Goal: Task Accomplishment & Management: Manage account settings

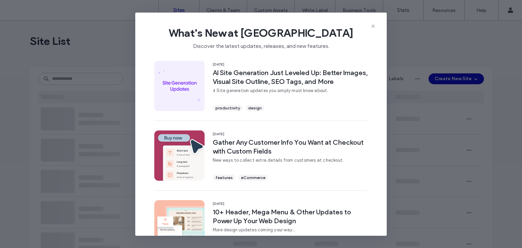
click at [374, 30] on span "What's New at [GEOGRAPHIC_DATA]" at bounding box center [261, 33] width 230 height 14
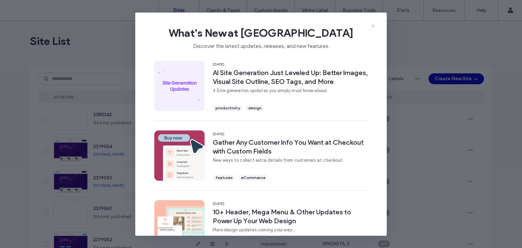
click at [371, 24] on icon at bounding box center [372, 25] width 5 height 5
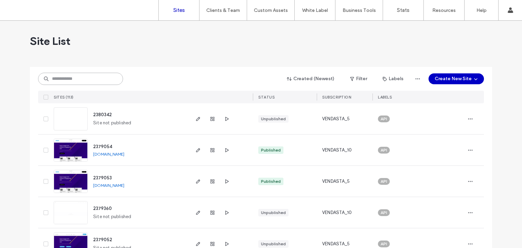
click at [86, 83] on input at bounding box center [80, 79] width 85 height 12
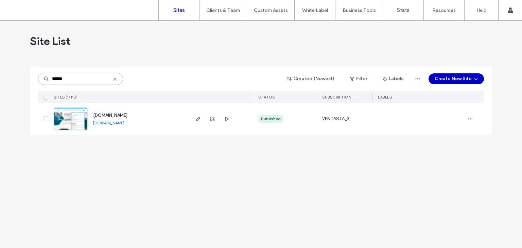
type input "******"
click at [213, 124] on div at bounding box center [212, 118] width 37 height 31
click at [213, 122] on span "button" at bounding box center [212, 119] width 8 height 8
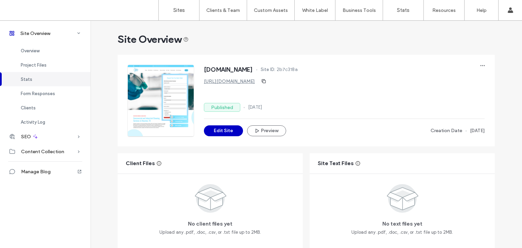
scroll to position [418, 0]
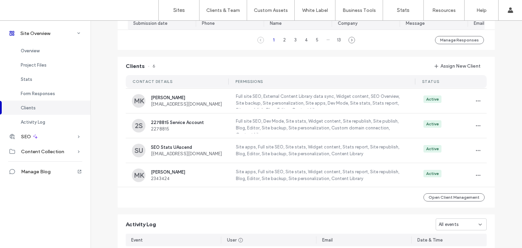
scroll to position [584, 0]
click at [428, 201] on button "Open Client Management" at bounding box center [453, 197] width 61 height 8
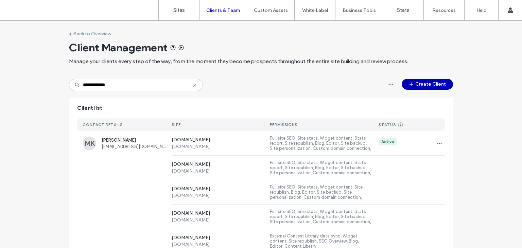
click at [429, 79] on button "Create Client" at bounding box center [426, 84] width 51 height 11
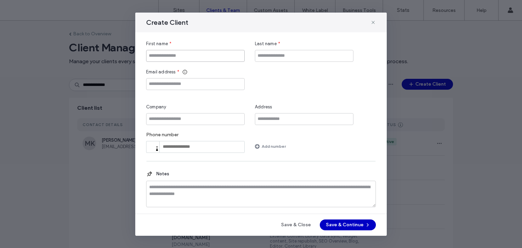
click at [200, 56] on input "First name" at bounding box center [195, 56] width 98 height 12
type input "*******"
click at [303, 53] on input "*" at bounding box center [304, 56] width 98 height 12
type input "******"
click at [236, 86] on input "Email address" at bounding box center [195, 84] width 98 height 12
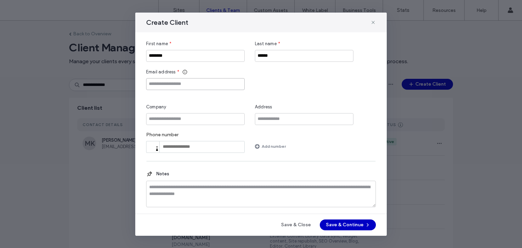
paste input "**********"
type input "**********"
click at [291, 79] on div "**********" at bounding box center [261, 79] width 230 height 21
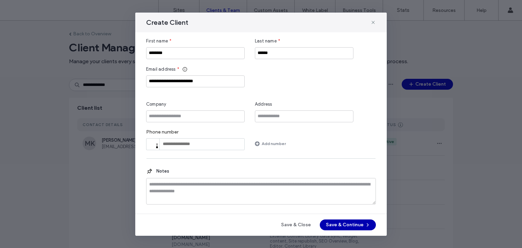
click at [340, 219] on button "Save & Continue" at bounding box center [348, 224] width 56 height 11
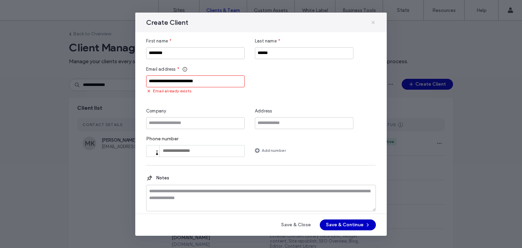
click at [374, 22] on icon at bounding box center [372, 22] width 5 height 5
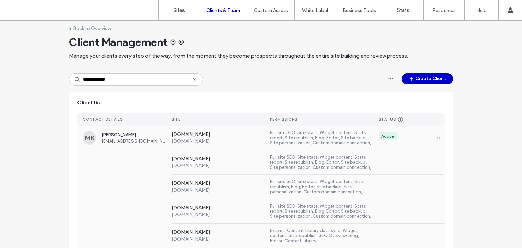
scroll to position [6, 0]
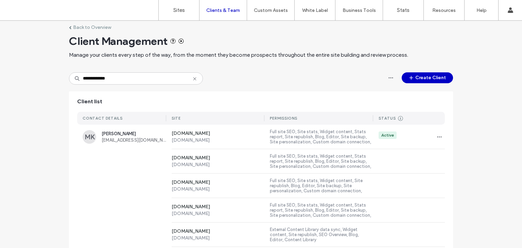
click at [192, 79] on icon at bounding box center [194, 78] width 5 height 5
paste input "**********"
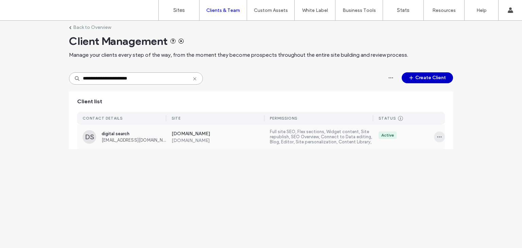
type input "**********"
click at [434, 133] on span "button" at bounding box center [439, 136] width 11 height 11
click at [451, 157] on span "Sites & Permissions" at bounding box center [465, 154] width 40 height 7
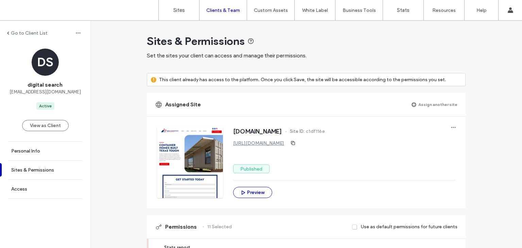
click at [428, 105] on label "Assign another site" at bounding box center [437, 104] width 39 height 12
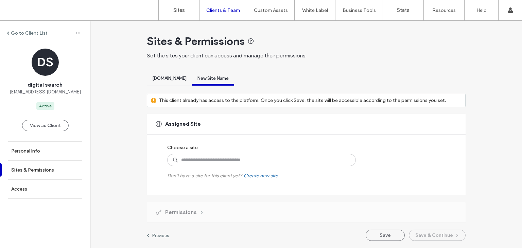
click at [315, 152] on div "Choose a site Don't have a site for this client yet? Create new site" at bounding box center [254, 159] width 174 height 37
click at [315, 155] on input at bounding box center [261, 160] width 188 height 12
type input "******"
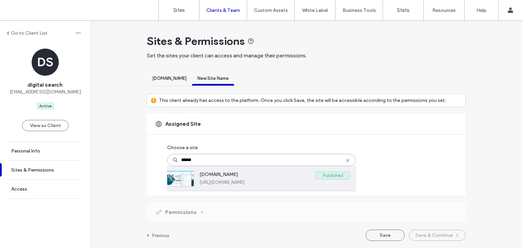
click at [287, 180] on label "[URL][DOMAIN_NAME]" at bounding box center [274, 182] width 151 height 5
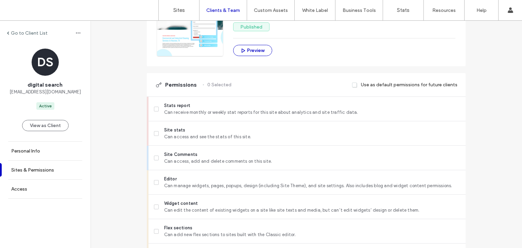
scroll to position [162, 0]
click at [154, 136] on span at bounding box center [156, 134] width 5 height 5
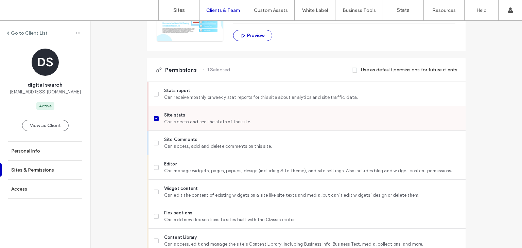
click at [154, 136] on label "Site Comments Can access, add and delete comments on this site." at bounding box center [307, 143] width 306 height 14
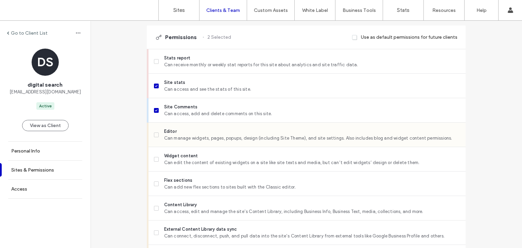
click at [154, 135] on span at bounding box center [156, 134] width 5 height 5
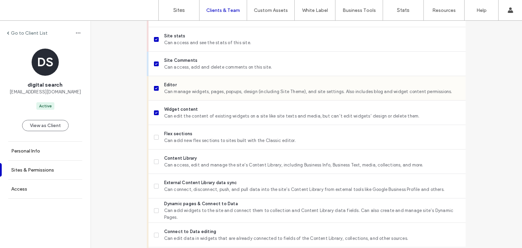
scroll to position [262, 0]
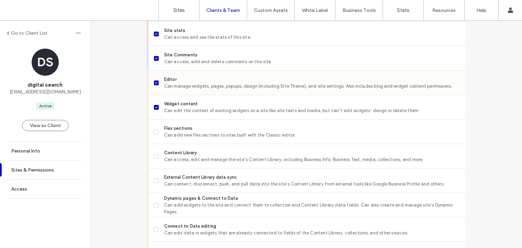
click at [154, 135] on label "Flex sections Can add new flex sections to sites built with the Classic editor." at bounding box center [307, 132] width 306 height 14
click at [154, 157] on span at bounding box center [156, 156] width 5 height 5
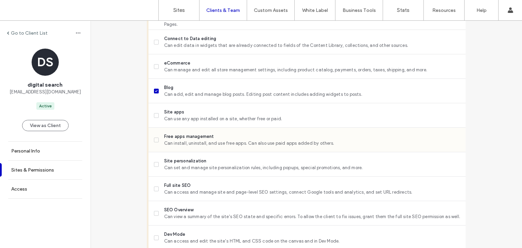
scroll to position [451, 0]
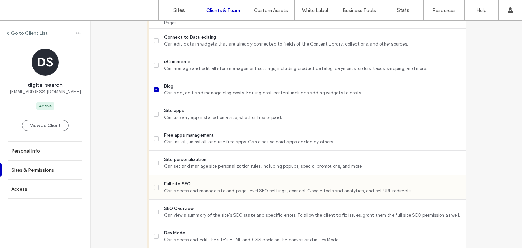
click at [158, 187] on label "Full site SEO Can access and manage site and page-level SEO settings, connect G…" at bounding box center [307, 188] width 306 height 14
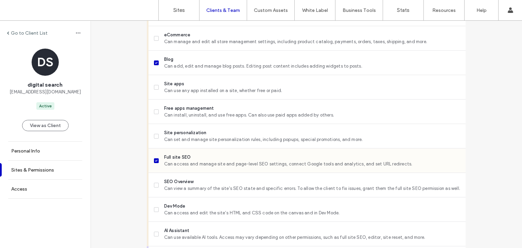
scroll to position [478, 0]
click at [158, 187] on label "SEO Overview Can view a summary of the site's SEO state and specific errors. To…" at bounding box center [307, 185] width 306 height 14
click at [159, 165] on label "Full site SEO Can access and manage site and page-level SEO settings, connect G…" at bounding box center [307, 160] width 306 height 14
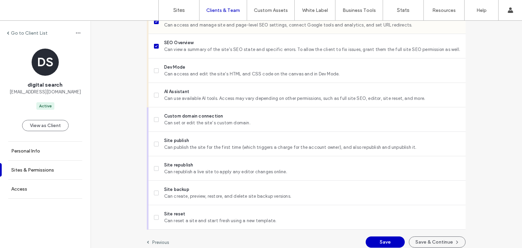
scroll to position [619, 0]
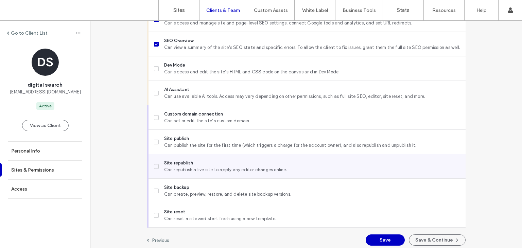
click at [155, 165] on icon at bounding box center [156, 166] width 3 height 2
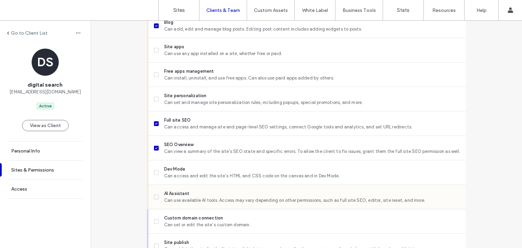
scroll to position [511, 0]
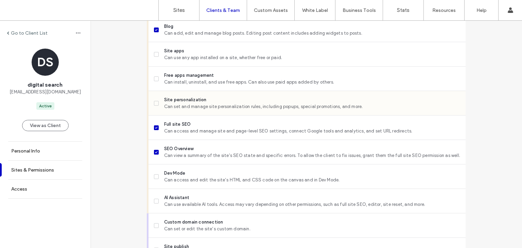
click at [177, 101] on span "Site personalization" at bounding box center [312, 99] width 296 height 7
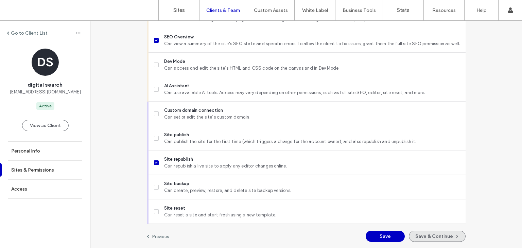
click at [449, 235] on button "Save & Continue" at bounding box center [437, 236] width 57 height 11
